Goal: Task Accomplishment & Management: Manage account settings

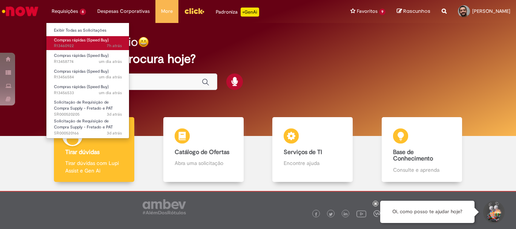
click at [78, 38] on span "Compras rápidas (Speed Buy)" at bounding box center [81, 40] width 55 height 6
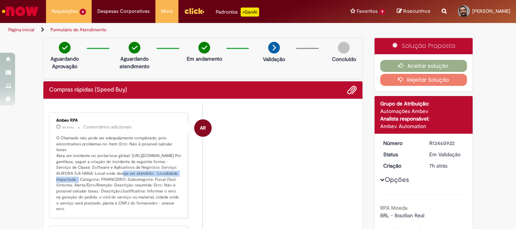
drag, startPoint x: 74, startPoint y: 174, endPoint x: 155, endPoint y: 172, distance: 80.8
click at [155, 172] on p "O Chamado não pode ser adequdamente completado, pois encontramos problemas no i…" at bounding box center [119, 173] width 126 height 77
copy p "Software e Aplicativos de Negócios• Serviço"
click at [172, 180] on p "O Chamado não pode ser adequdamente completado, pois encontramos problemas no i…" at bounding box center [119, 173] width 126 height 77
drag, startPoint x: 138, startPoint y: 174, endPoint x: 73, endPoint y: 174, distance: 64.9
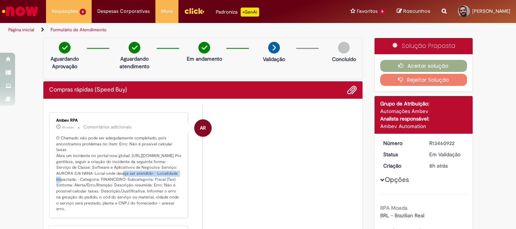
click at [73, 174] on p "O Chamado não pode ser adequdamente completado, pois encontramos problemas no i…" at bounding box center [119, 173] width 126 height 77
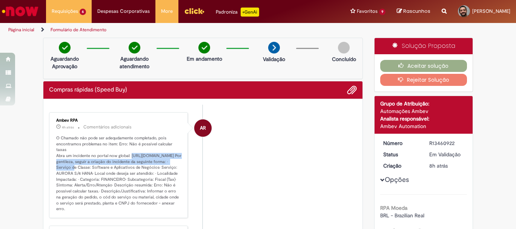
drag, startPoint x: 166, startPoint y: 161, endPoint x: 52, endPoint y: 155, distance: 114.1
click at [52, 155] on div "Ambev RPA 4h atrás 4 horas atrás Comentários adicionais O Chamado não pode ser …" at bounding box center [118, 166] width 134 height 102
copy p "[URL][DOMAIN_NAME]"
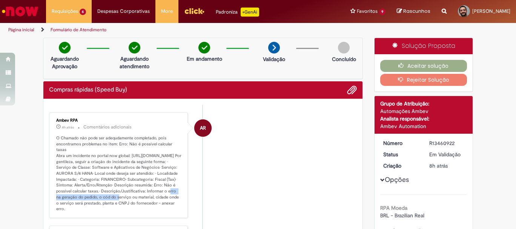
drag, startPoint x: 131, startPoint y: 191, endPoint x: 79, endPoint y: 197, distance: 52.8
click at [79, 197] on p "O Chamado não pode ser adequdamente completado, pois encontramos problemas no i…" at bounding box center [119, 173] width 126 height 77
copy p "Erro: Não é possível calcular taxas"
drag, startPoint x: 125, startPoint y: 197, endPoint x: 72, endPoint y: 205, distance: 54.1
click at [72, 205] on p "O Chamado não pode ser adequdamente completado, pois encontramos problemas no i…" at bounding box center [119, 173] width 126 height 77
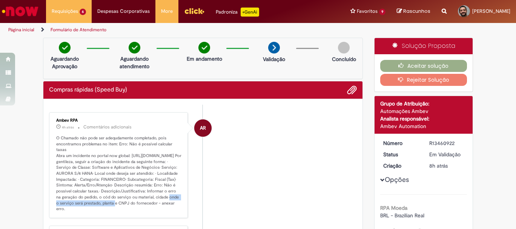
copy p "Informar o erro na geração do pedido"
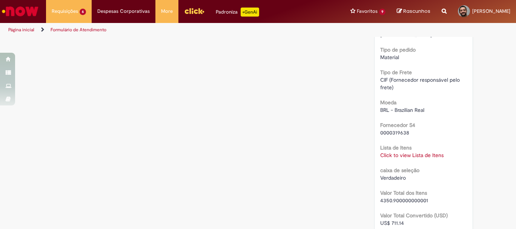
scroll to position [755, 0]
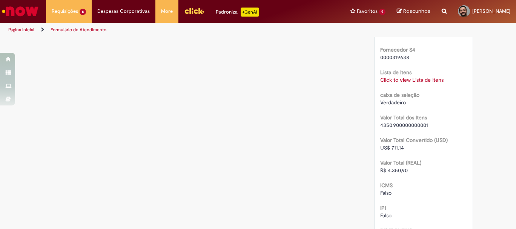
click at [402, 77] on link "Click to view Lista de Itens" at bounding box center [411, 80] width 63 height 7
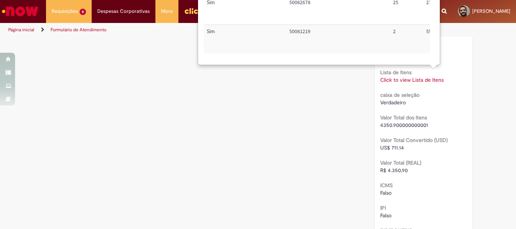
scroll to position [0, 0]
click at [415, 77] on link "Click to view Lista de Itens" at bounding box center [411, 80] width 63 height 7
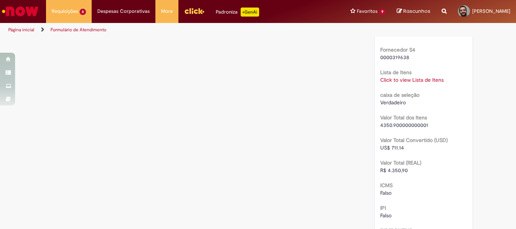
click at [415, 77] on link "Click to view Lista de Itens" at bounding box center [411, 80] width 63 height 7
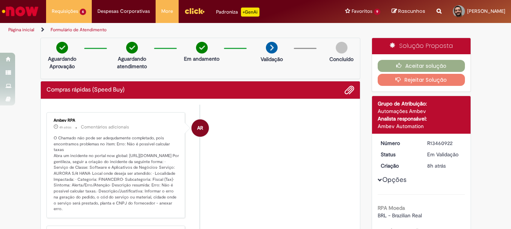
click at [271, 184] on li "AR Ambev RPA 4h atrás 4 horas atrás Comentários adicionais" at bounding box center [200, 165] width 308 height 106
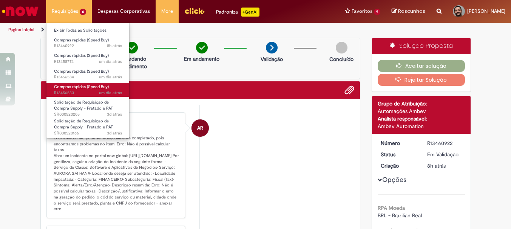
click at [78, 92] on span "um dia atrás um dia atrás R13456533" at bounding box center [88, 93] width 68 height 6
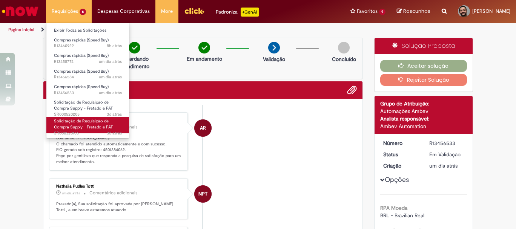
click at [76, 126] on span "Solicitação de Requisição de Compra Supply - Fretado e PAT" at bounding box center [83, 125] width 59 height 12
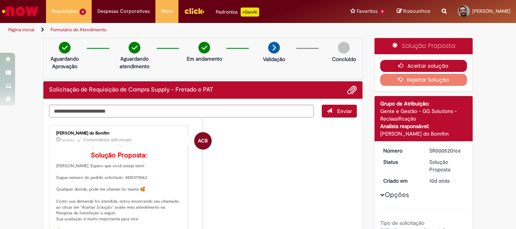
click at [410, 67] on button "Aceitar solução" at bounding box center [423, 66] width 87 height 12
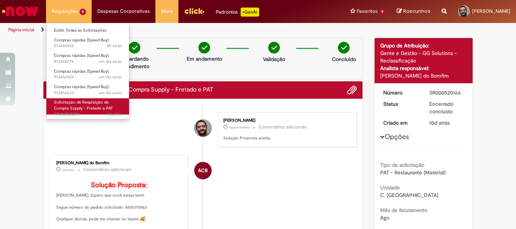
click at [102, 104] on span "Solicitação de Requisição de Compra Supply - Fretado e PAT" at bounding box center [83, 106] width 59 height 12
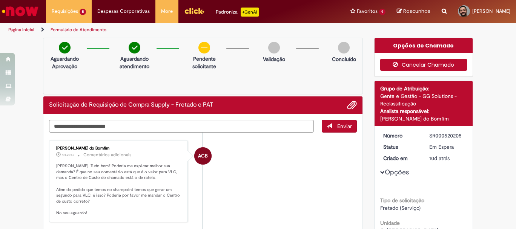
click at [423, 63] on button "Cancelar Chamado" at bounding box center [423, 65] width 87 height 12
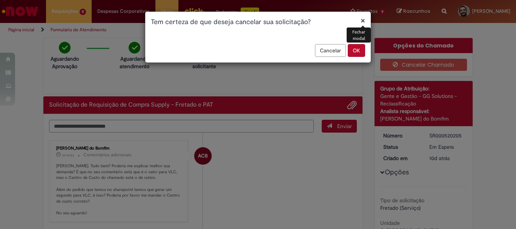
click at [362, 52] on button "OK" at bounding box center [356, 50] width 17 height 13
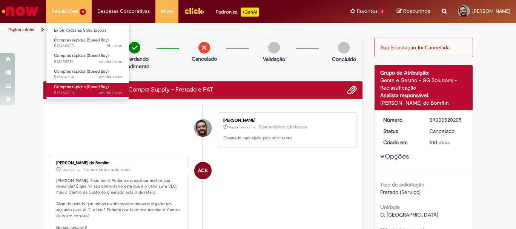
click at [68, 86] on span "Compras rápidas (Speed Buy)" at bounding box center [81, 87] width 55 height 6
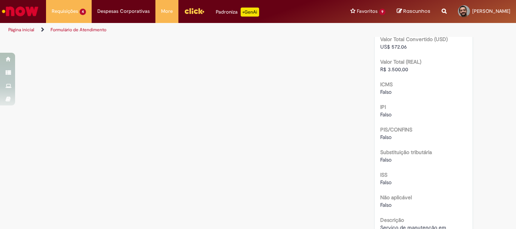
scroll to position [728, 0]
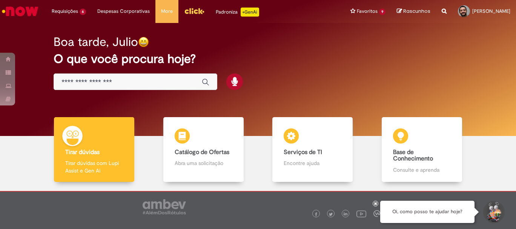
click at [100, 77] on div "Global" at bounding box center [135, 82] width 163 height 17
click at [85, 83] on input "Basta digitar aqui" at bounding box center [128, 82] width 132 height 9
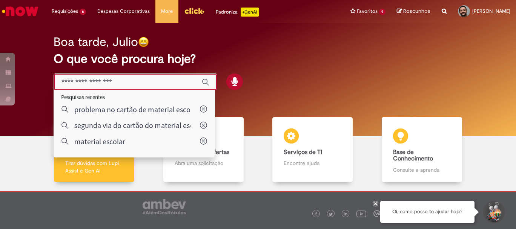
paste input "**********"
type input "**********"
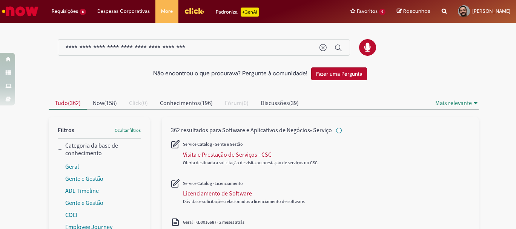
scroll to position [38, 0]
